Goal: Task Accomplishment & Management: Manage account settings

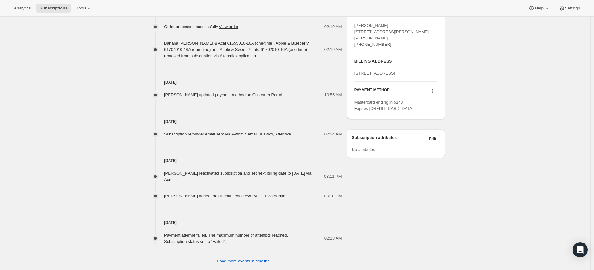
scroll to position [310, 0]
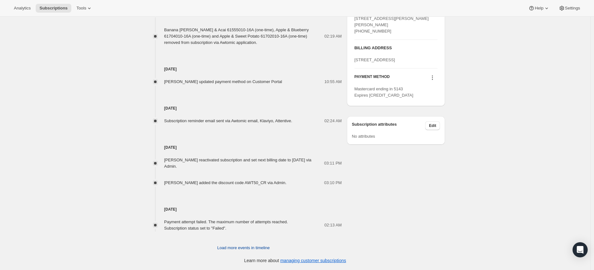
click at [235, 250] on span "Load more events in timeline" at bounding box center [243, 248] width 52 height 6
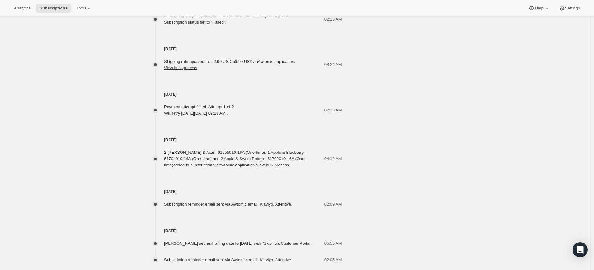
scroll to position [520, 0]
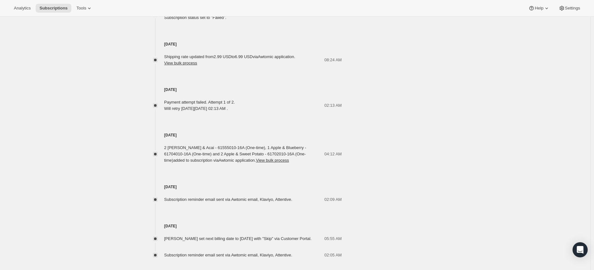
click at [202, 156] on span "2 [PERSON_NAME] & Acai - 61555010-16A (One-time), 1 Apple & Blueberry - 6170401…" at bounding box center [235, 153] width 142 height 17
click at [207, 155] on span "2 [PERSON_NAME] & Acai - 61555010-16A (One-time), 1 Apple & Blueberry - 6170401…" at bounding box center [235, 153] width 142 height 17
drag, startPoint x: 227, startPoint y: 154, endPoint x: 289, endPoint y: 160, distance: 62.1
click at [289, 160] on div "2 [PERSON_NAME] & Acai - 61555010-16A (One-time), 1 Apple & Blueberry - 6170401…" at bounding box center [244, 153] width 160 height 19
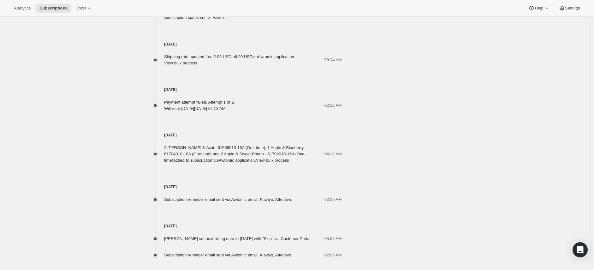
click at [289, 160] on div "2 [PERSON_NAME] & Acai - 61555010-16A (One-time), 1 Apple & Blueberry - 6170401…" at bounding box center [244, 153] width 160 height 19
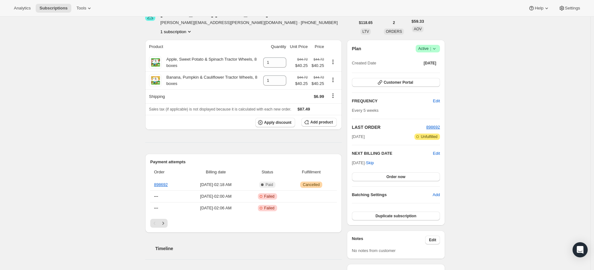
scroll to position [0, 0]
